Goal: Task Accomplishment & Management: Complete application form

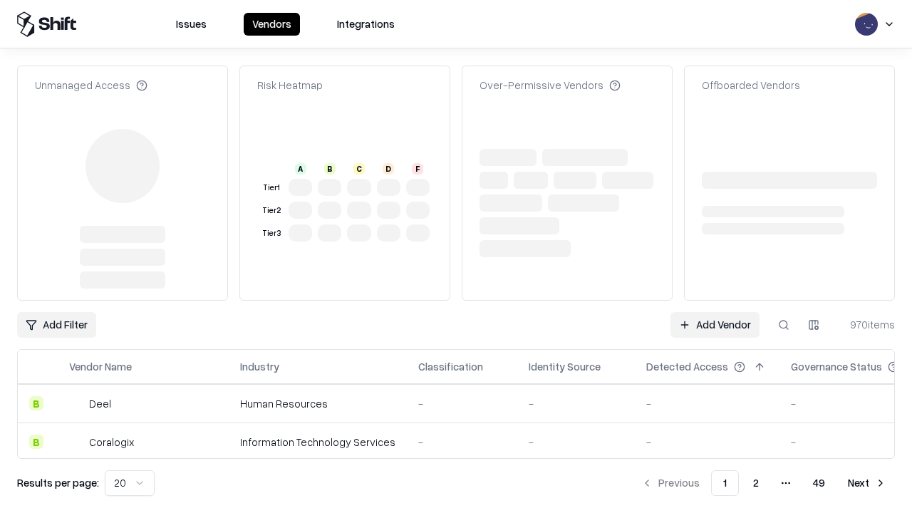
click at [715, 312] on link "Add Vendor" at bounding box center [715, 325] width 89 height 26
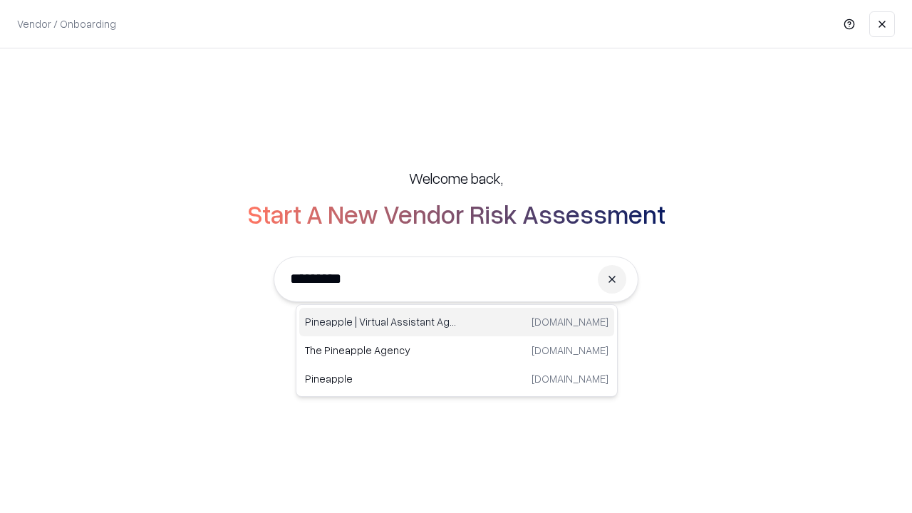
click at [457, 322] on div "Pineapple | Virtual Assistant Agency [DOMAIN_NAME]" at bounding box center [456, 322] width 315 height 29
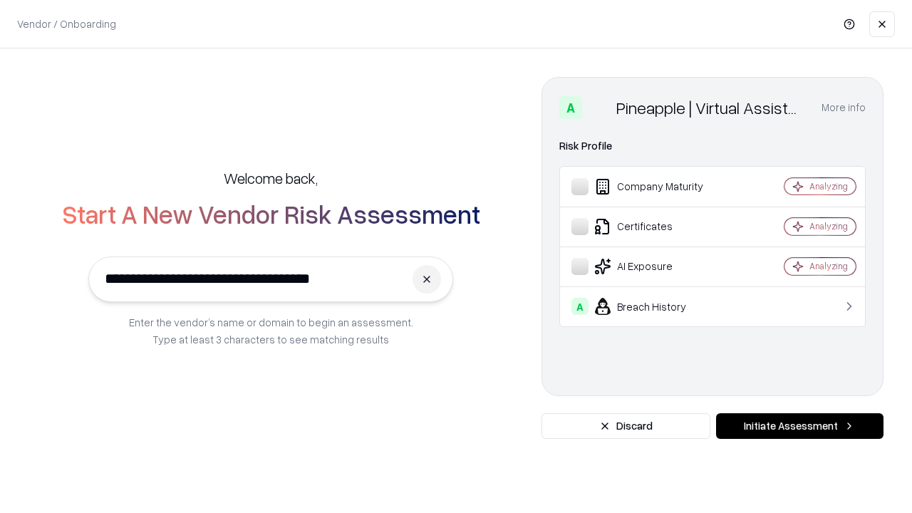
type input "**********"
click at [800, 426] on button "Initiate Assessment" at bounding box center [799, 426] width 167 height 26
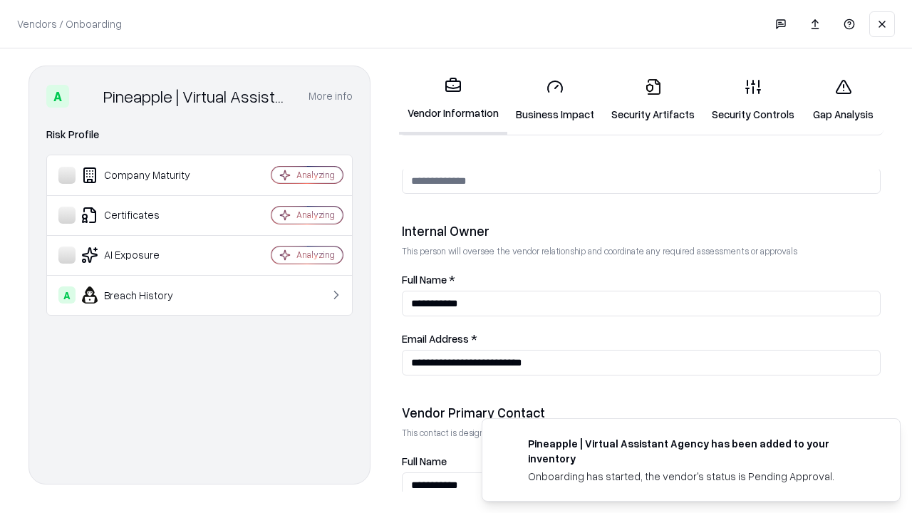
scroll to position [738, 0]
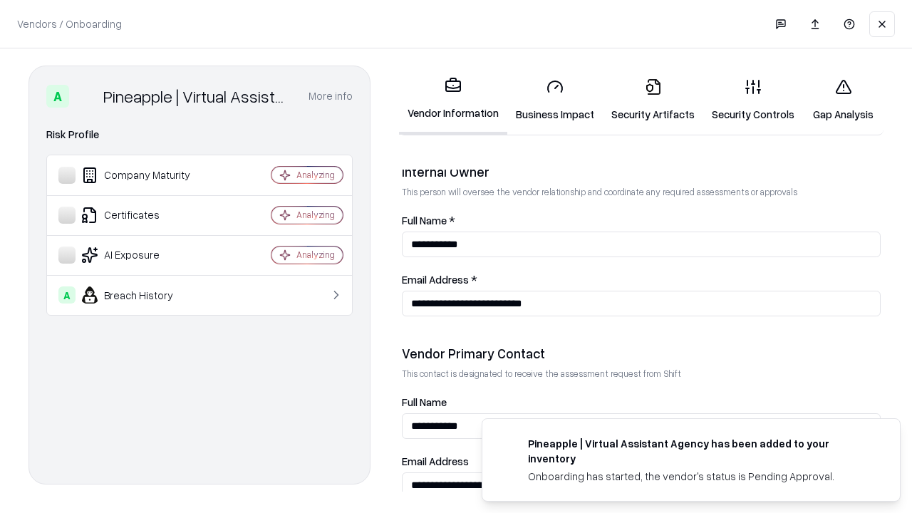
click at [653, 100] on link "Security Artifacts" at bounding box center [653, 100] width 100 height 66
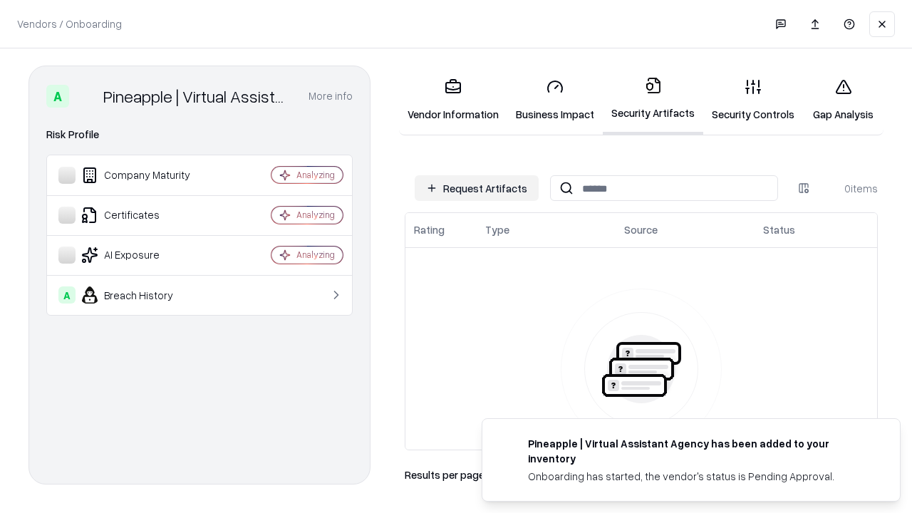
click at [477, 188] on button "Request Artifacts" at bounding box center [477, 188] width 124 height 26
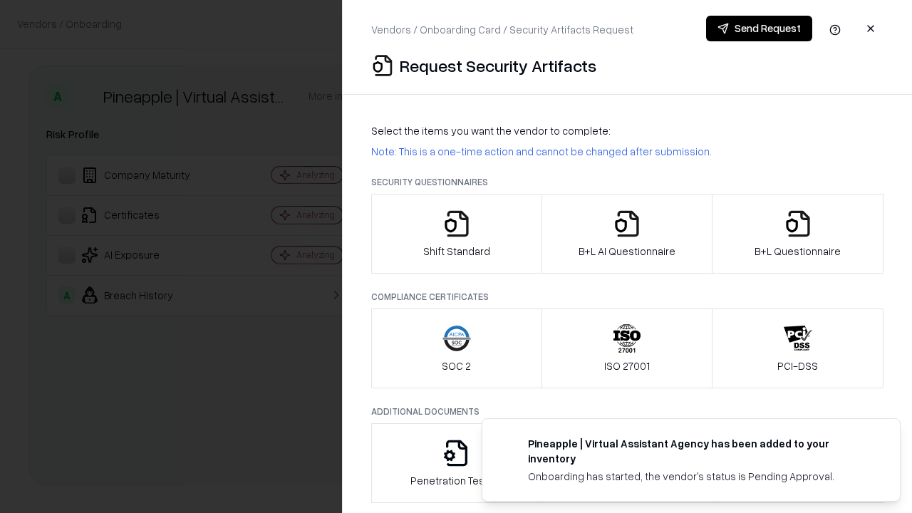
click at [798, 234] on icon "button" at bounding box center [798, 224] width 29 height 29
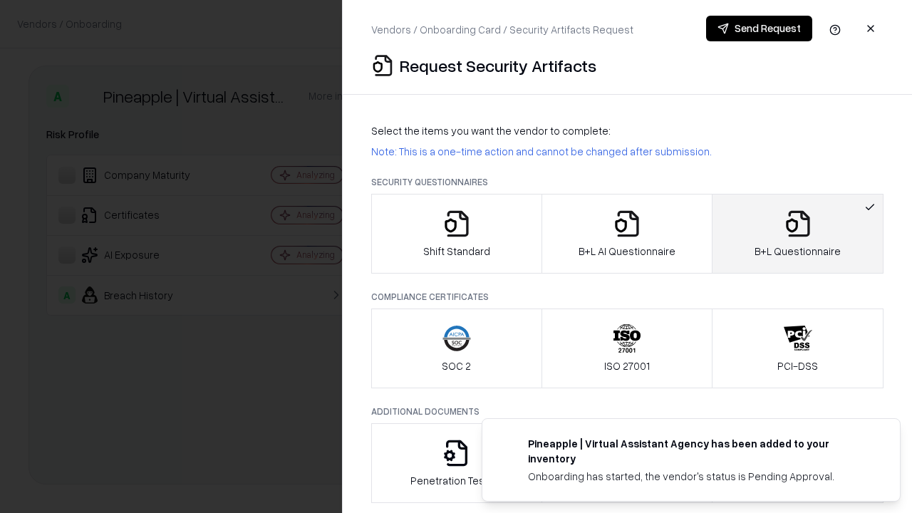
click at [626, 234] on icon "button" at bounding box center [627, 224] width 29 height 29
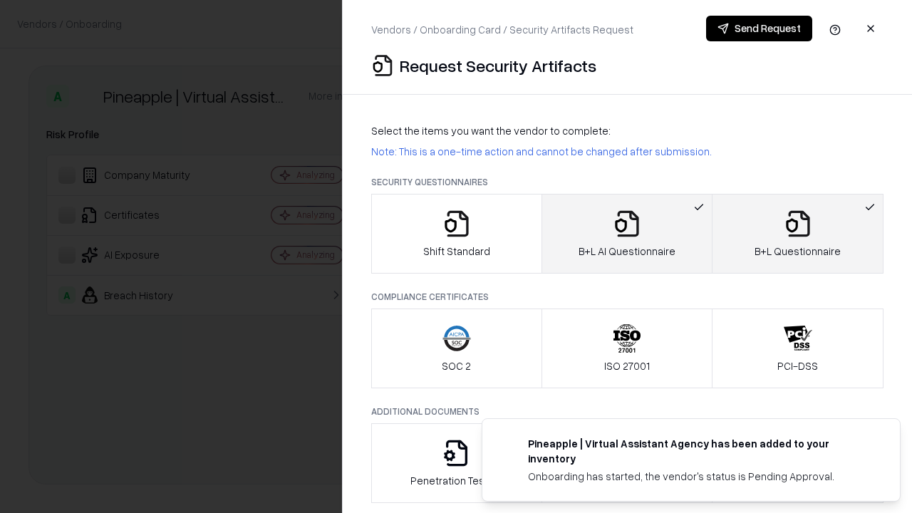
click at [759, 29] on button "Send Request" at bounding box center [759, 29] width 106 height 26
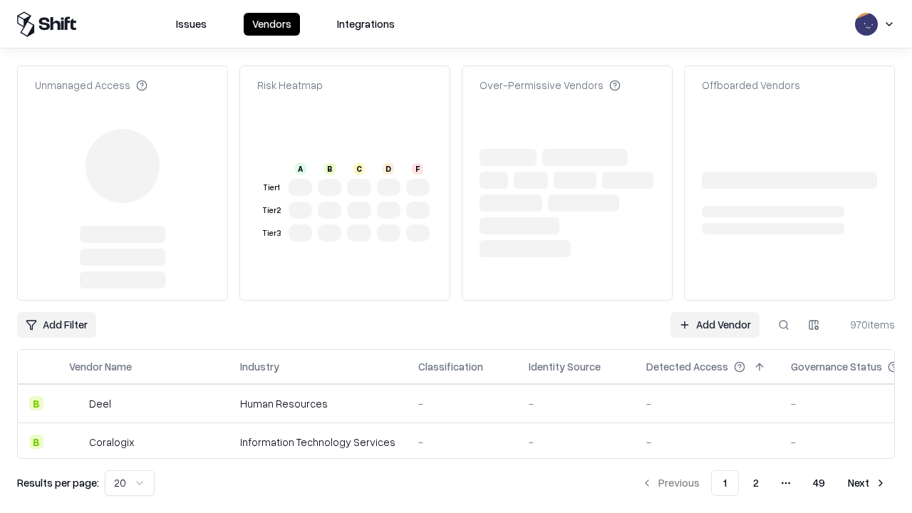
click at [715, 312] on link "Add Vendor" at bounding box center [715, 325] width 89 height 26
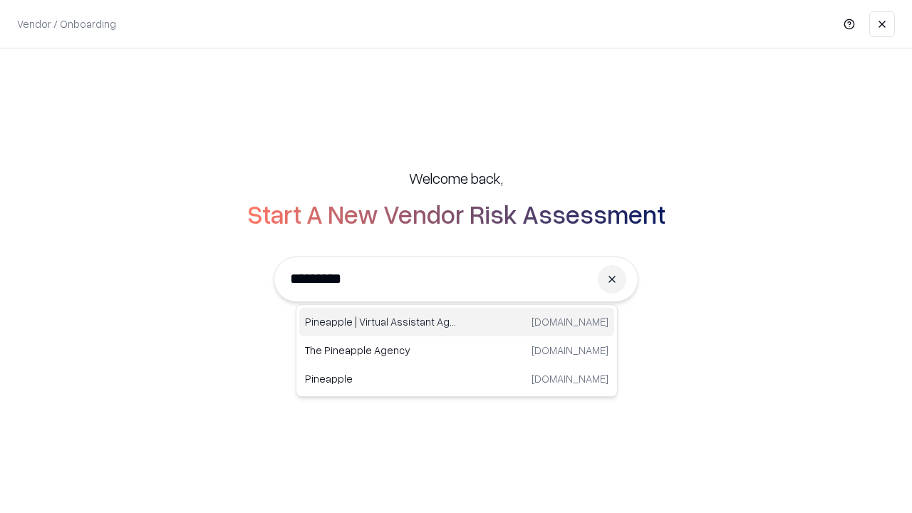
click at [457, 322] on div "Pineapple | Virtual Assistant Agency [DOMAIN_NAME]" at bounding box center [456, 322] width 315 height 29
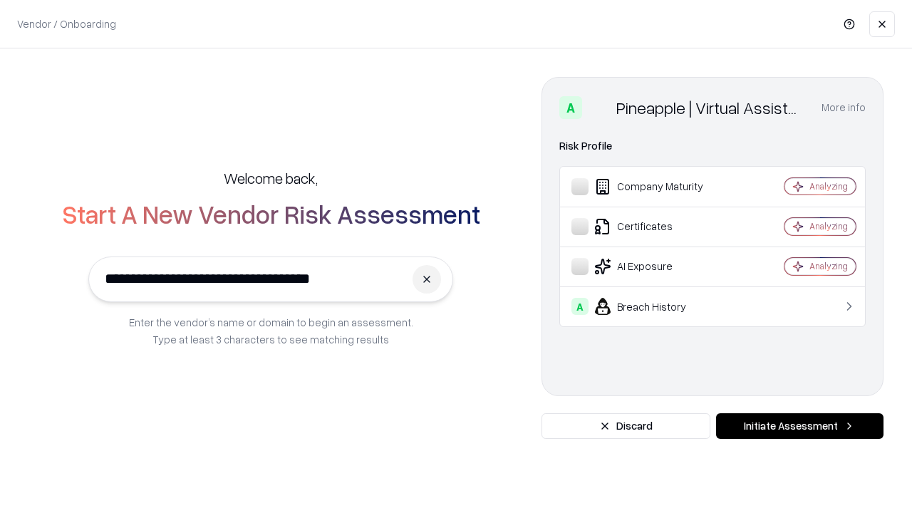
type input "**********"
click at [800, 426] on button "Initiate Assessment" at bounding box center [799, 426] width 167 height 26
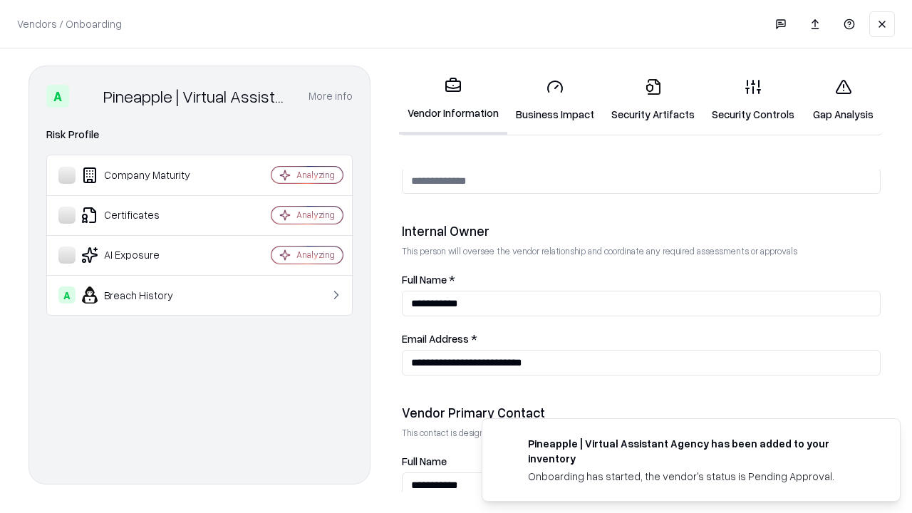
scroll to position [738, 0]
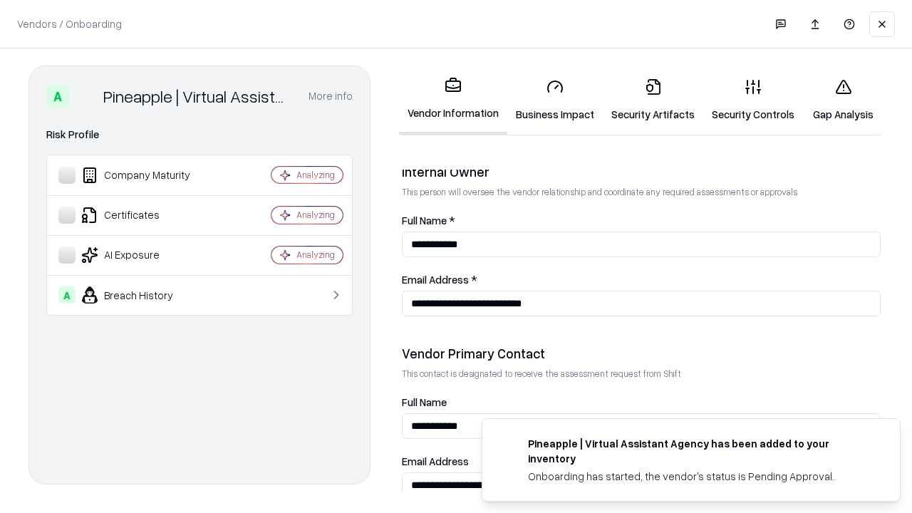
click at [843, 100] on link "Gap Analysis" at bounding box center [843, 100] width 81 height 66
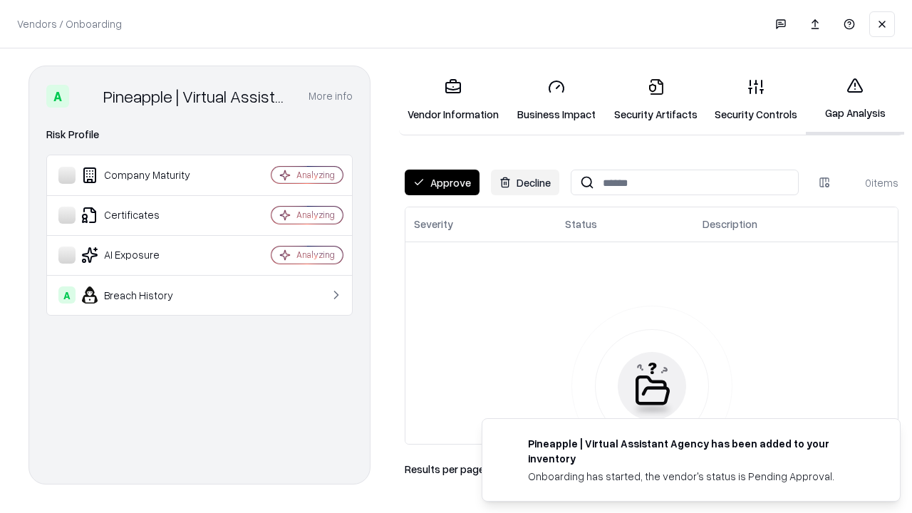
click at [442, 182] on button "Approve" at bounding box center [442, 183] width 75 height 26
